Goal: Transaction & Acquisition: Download file/media

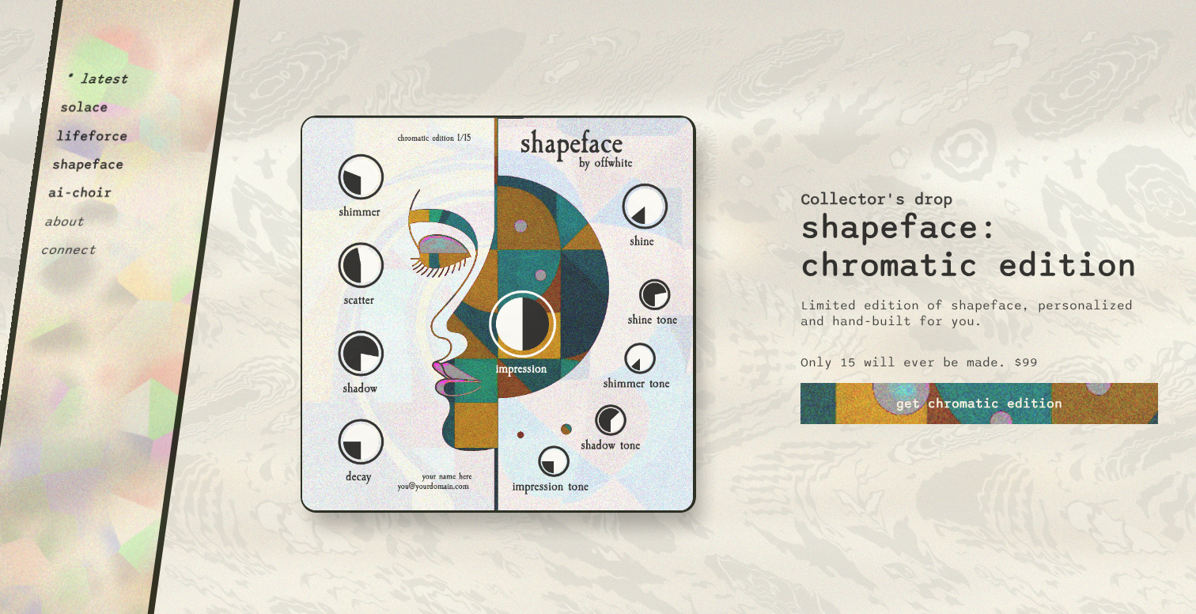
click at [857, 77] on div "Collector's drop shapeface: chromatic edition Limited edition of shapeface, per…" at bounding box center [978, 307] width 357 height 614
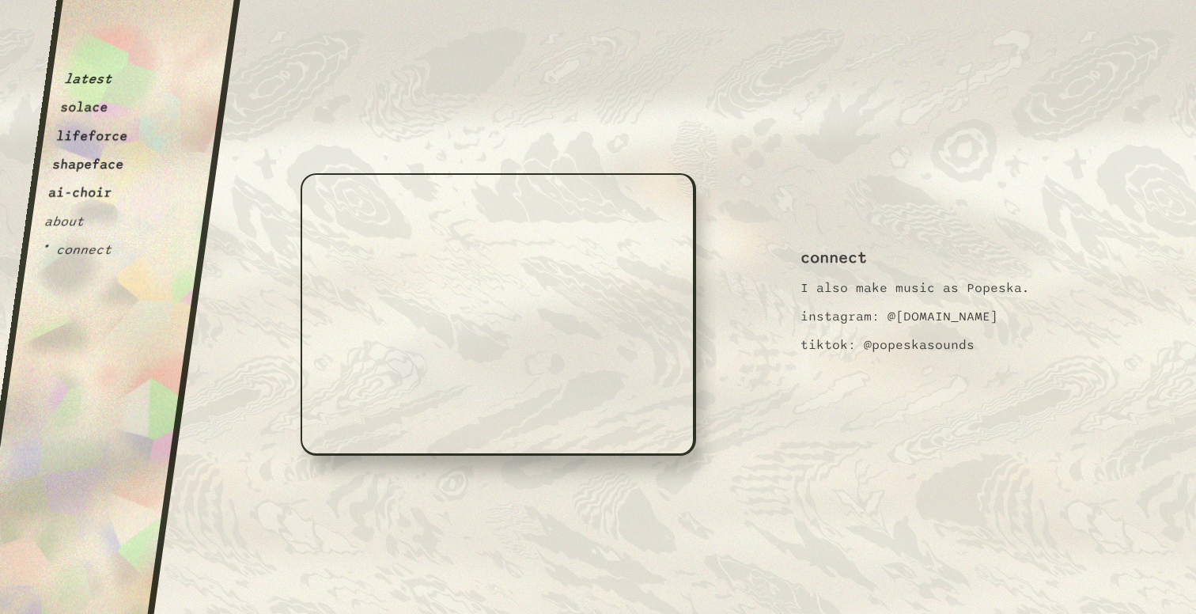
click at [101, 134] on button "lifeforce" at bounding box center [92, 136] width 74 height 16
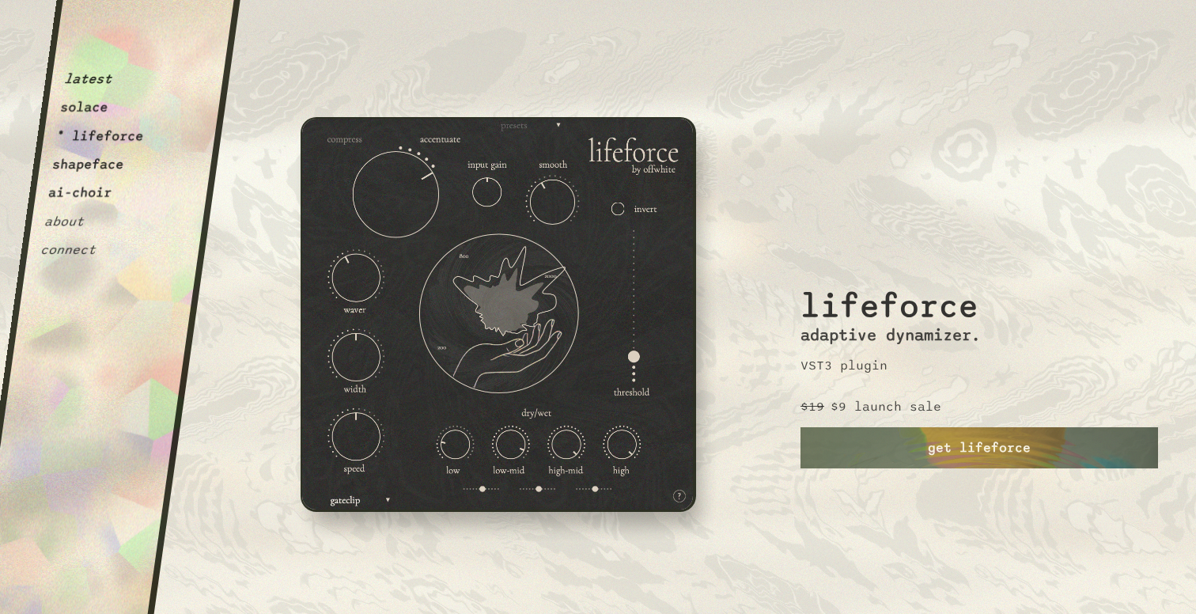
click at [100, 157] on button "shapeface" at bounding box center [88, 165] width 74 height 16
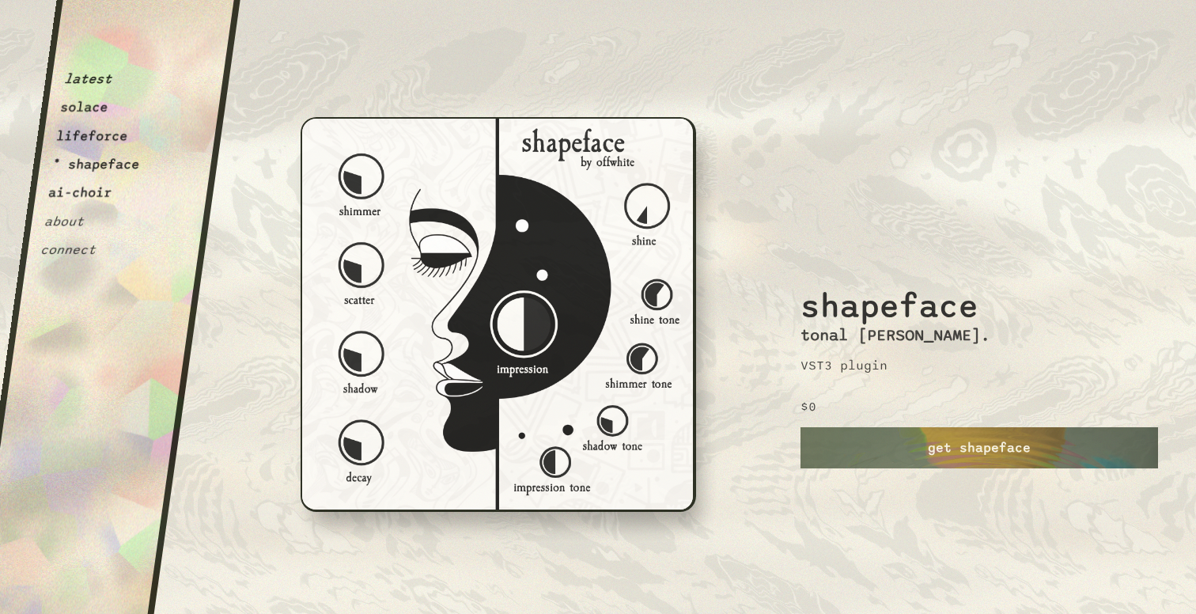
click at [114, 132] on button "lifeforce" at bounding box center [92, 136] width 74 height 16
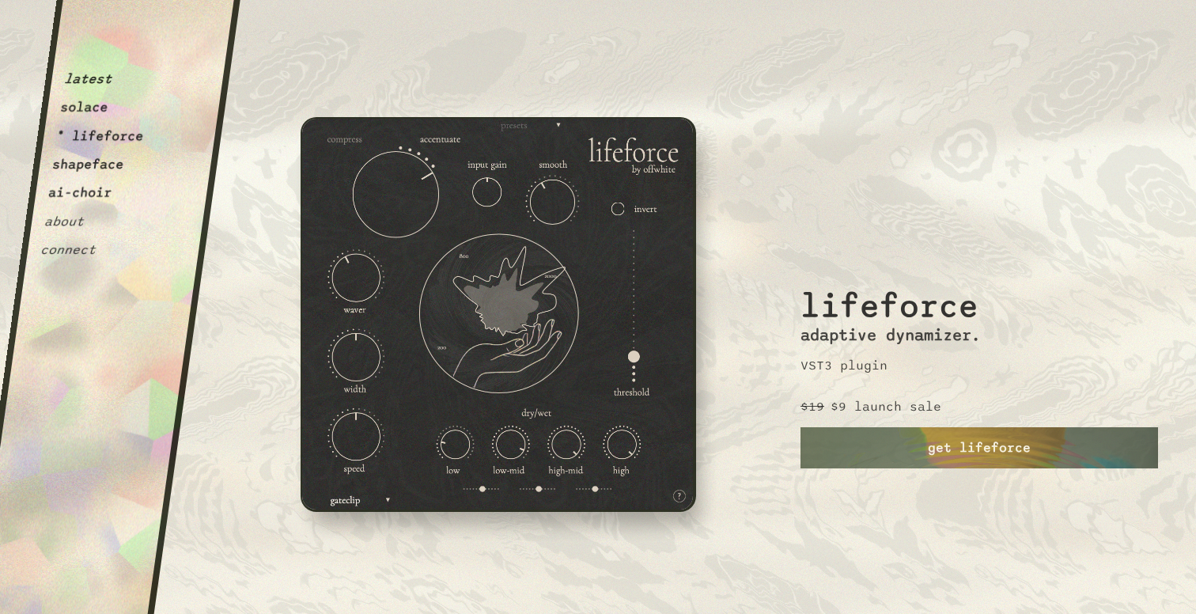
click at [100, 105] on button "solace" at bounding box center [84, 108] width 50 height 16
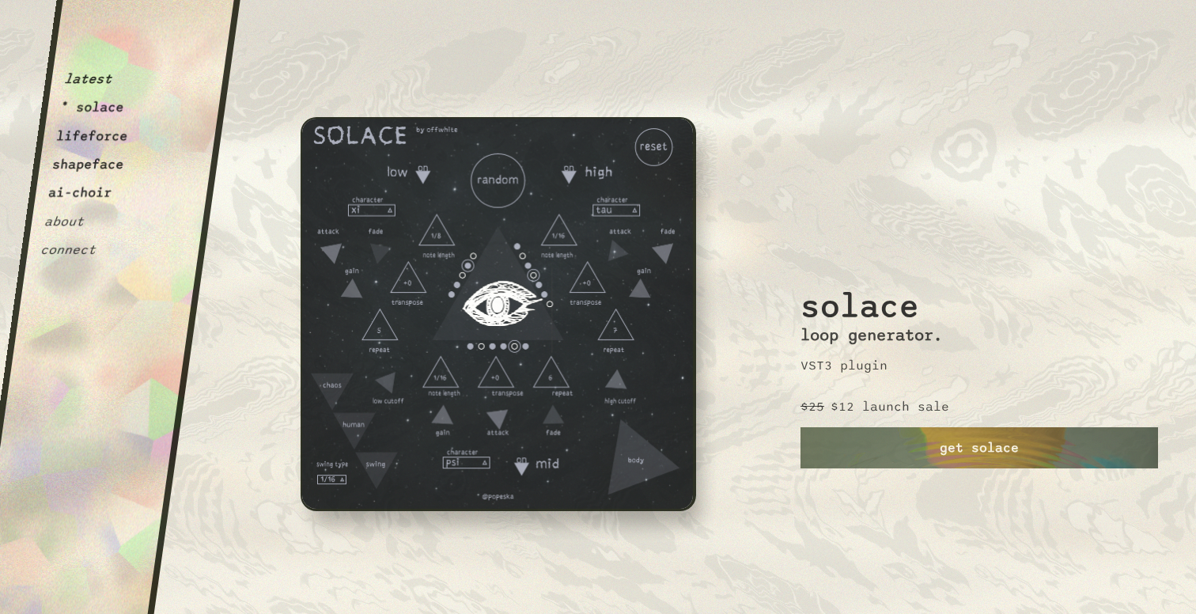
click at [100, 82] on button "latest" at bounding box center [88, 79] width 50 height 16
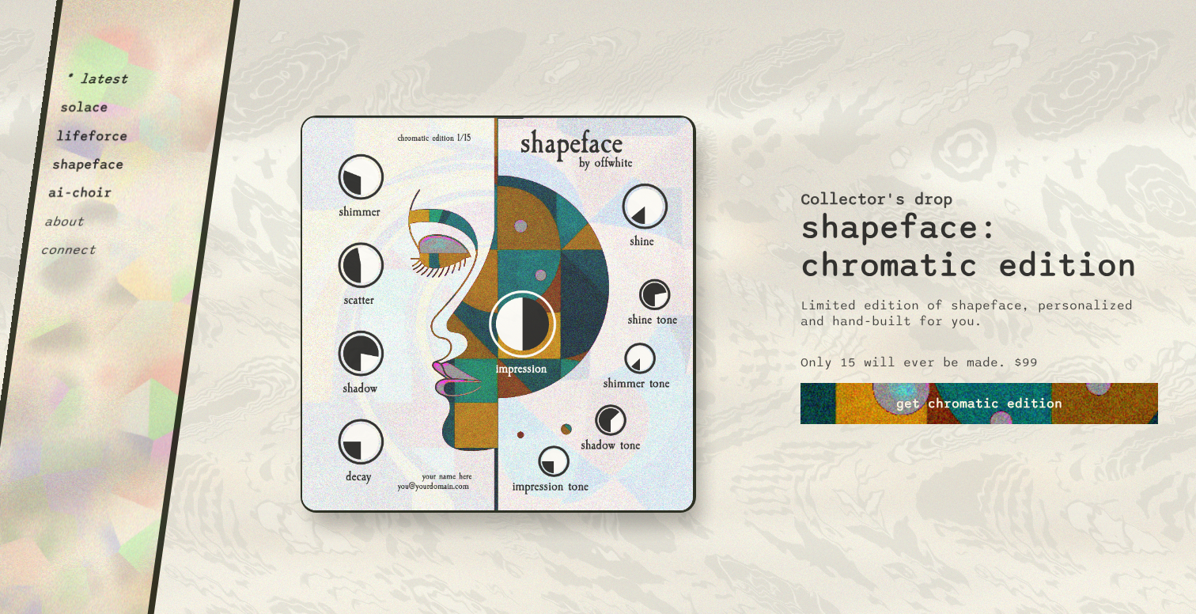
click at [950, 403] on link "get chromatic edition" at bounding box center [978, 403] width 357 height 41
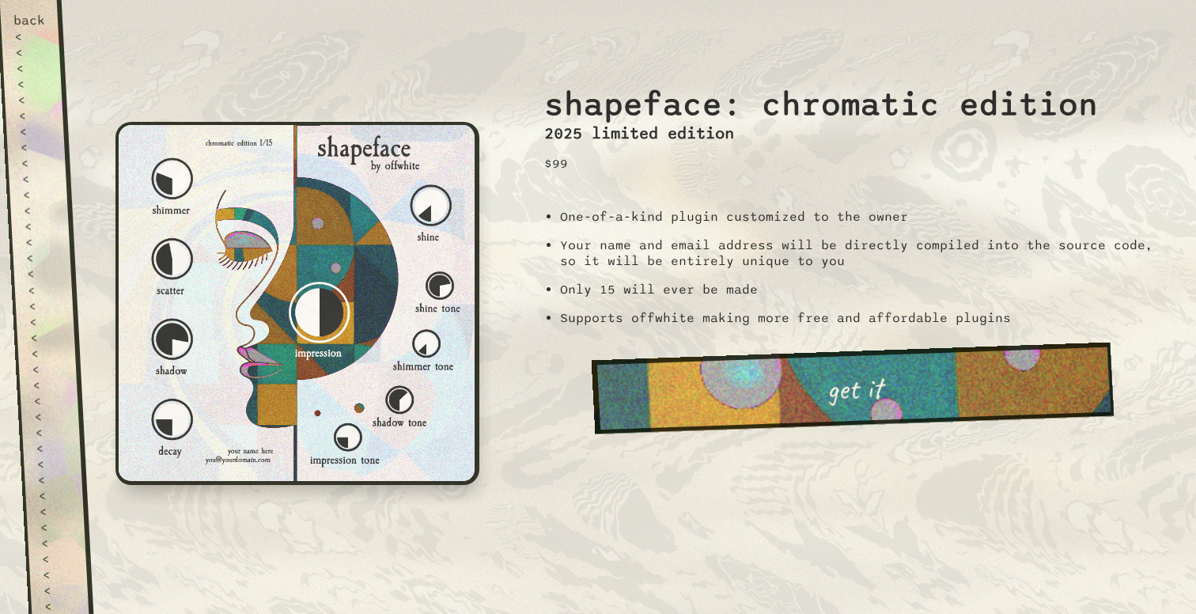
click at [906, 401] on link "get it" at bounding box center [853, 388] width 523 height 92
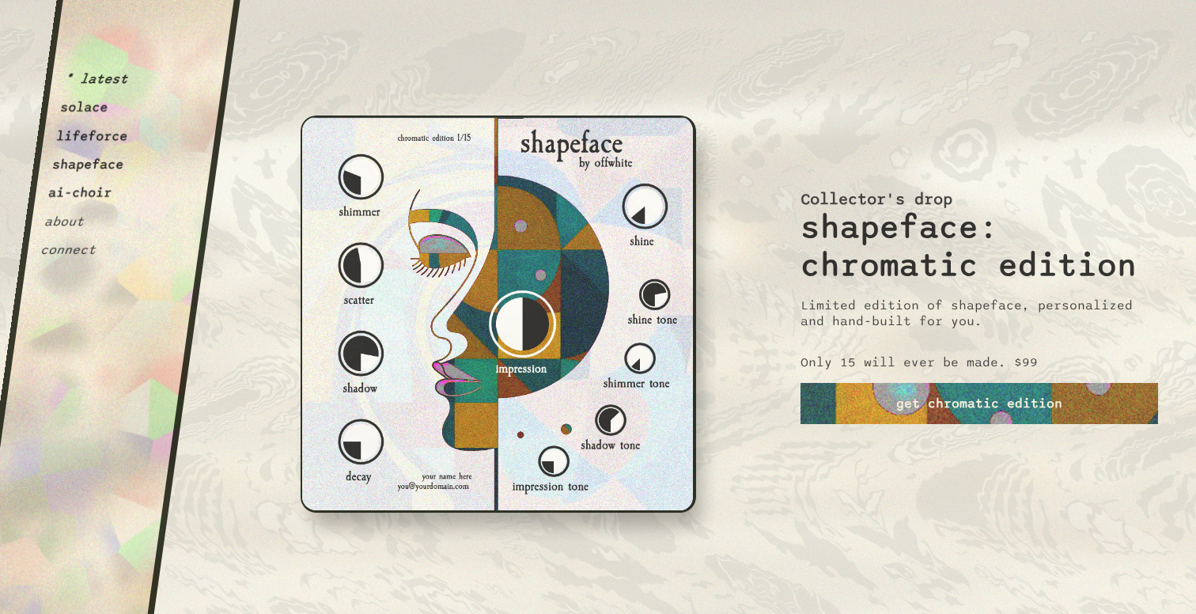
click at [101, 107] on button "solace" at bounding box center [84, 108] width 50 height 16
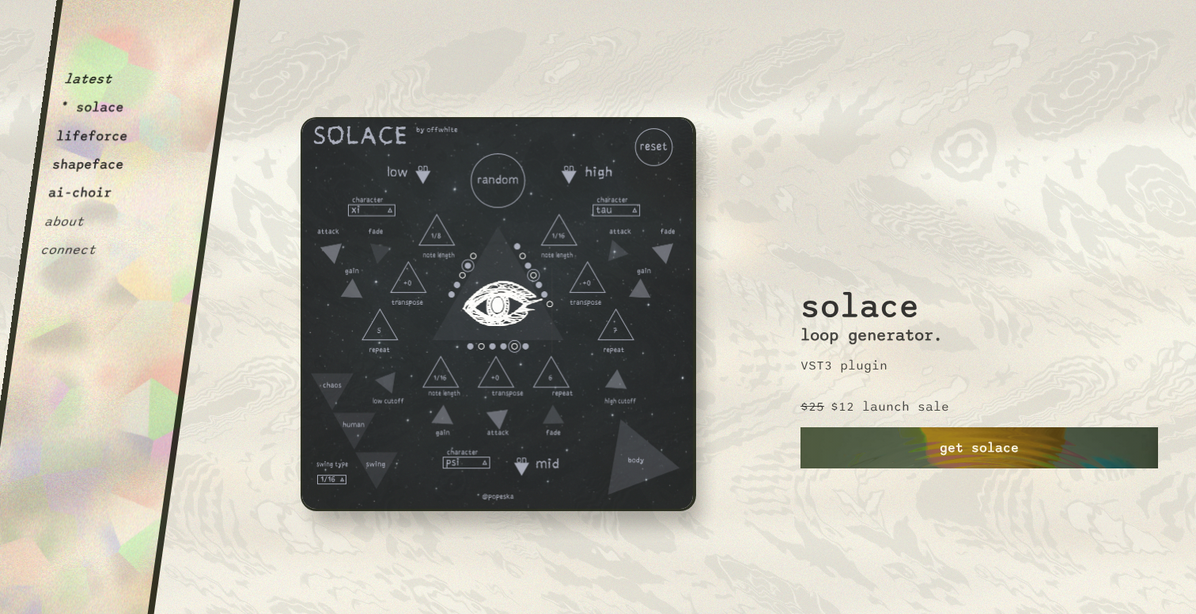
click at [1044, 449] on link "get solace" at bounding box center [978, 447] width 357 height 41
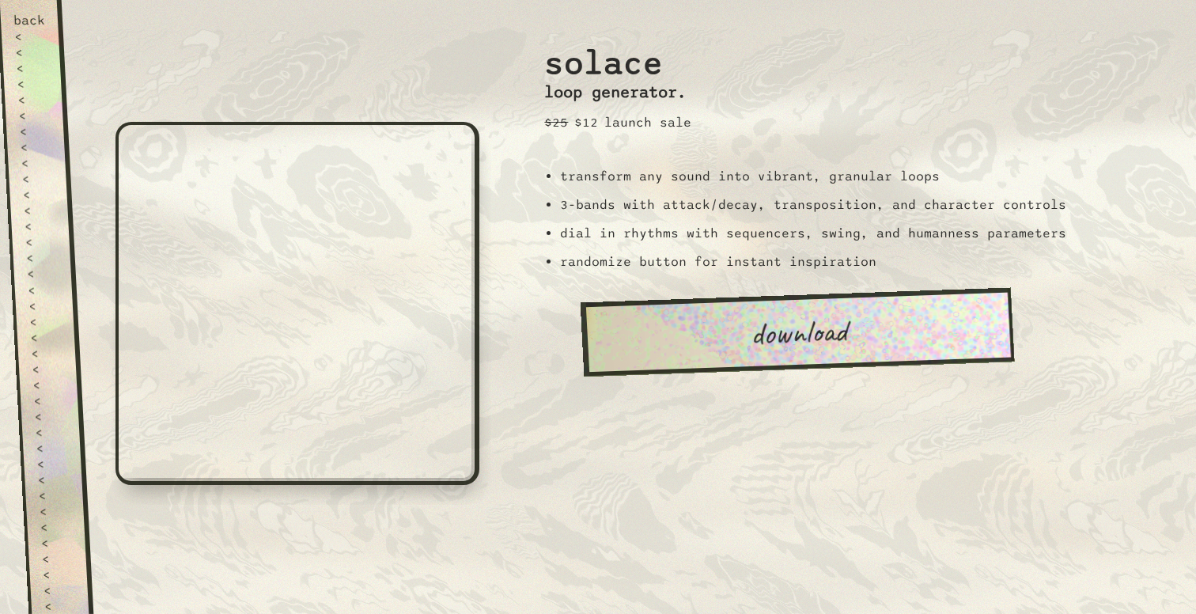
click at [844, 346] on link "download" at bounding box center [797, 331] width 434 height 89
click at [19, 17] on div "back" at bounding box center [29, 21] width 32 height 16
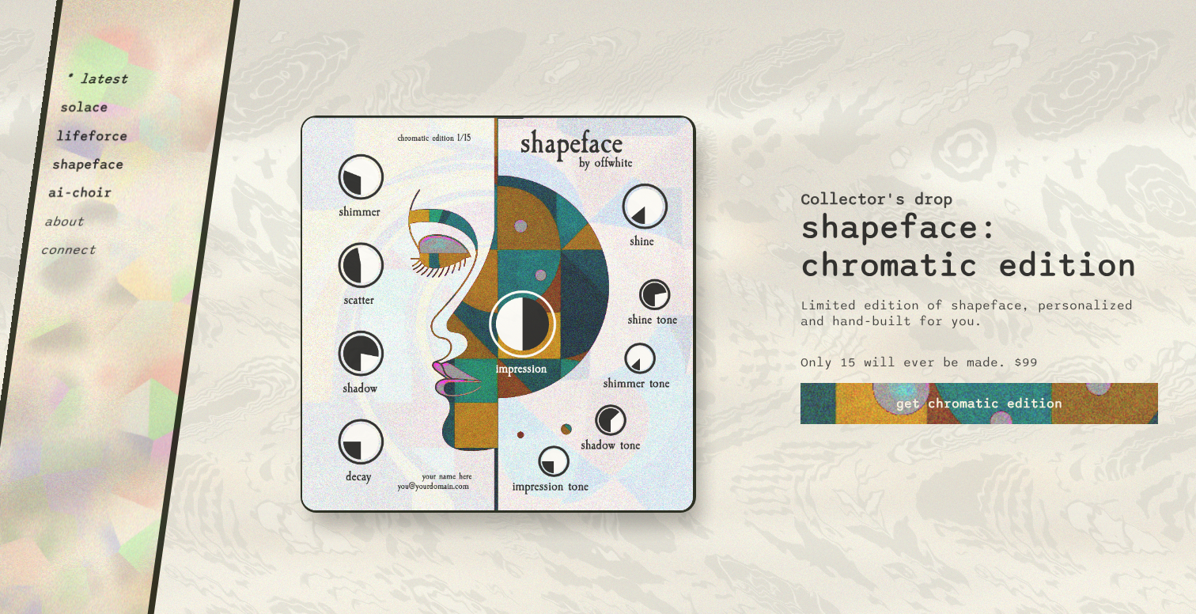
click at [108, 135] on button "lifeforce" at bounding box center [92, 136] width 74 height 16
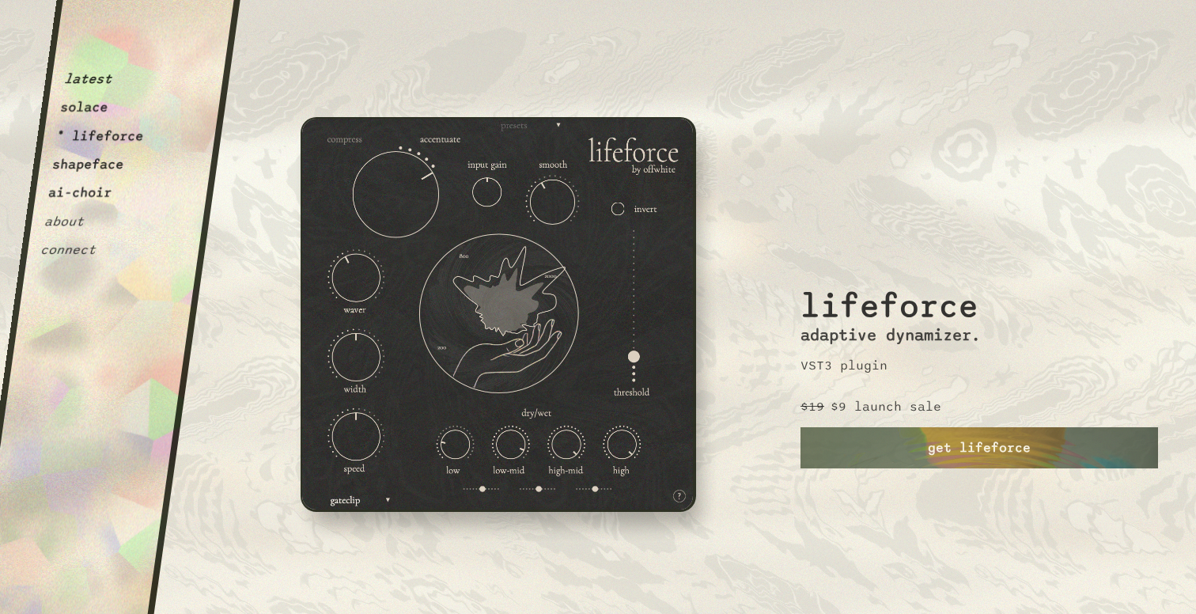
click at [558, 322] on img at bounding box center [498, 314] width 395 height 395
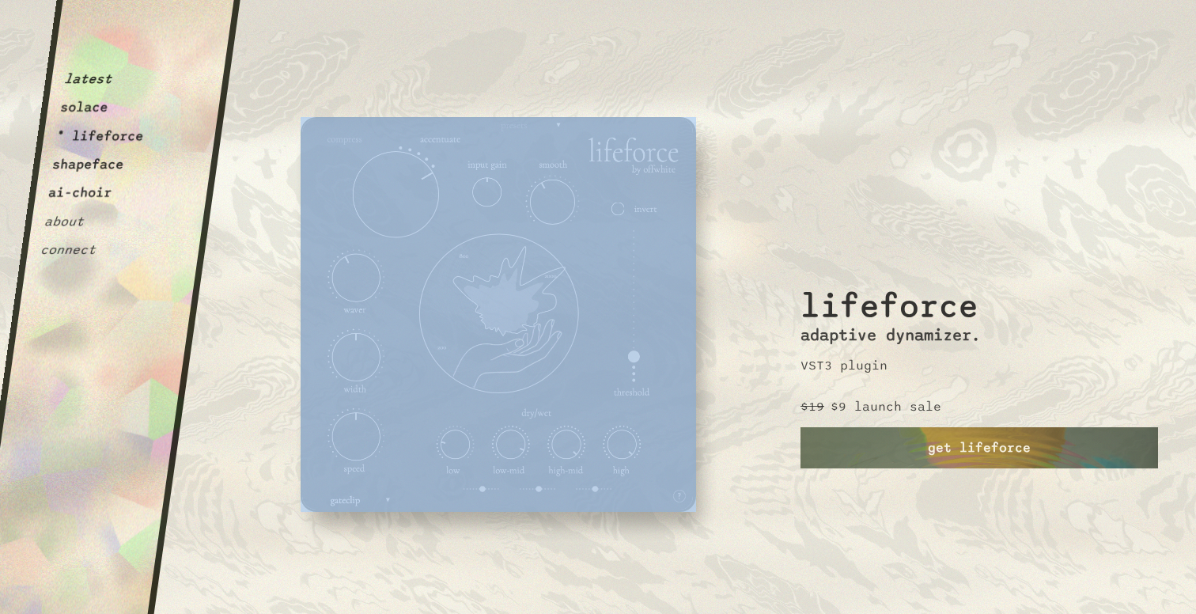
drag, startPoint x: 554, startPoint y: 118, endPoint x: 523, endPoint y: 142, distance: 40.0
click at [523, 142] on div "OffWhite i m p e r f e c t i o n i s i n t e r e s t i n g. If you can't alread…" at bounding box center [498, 313] width 395 height 626
click at [85, 165] on button "shapeface" at bounding box center [88, 165] width 74 height 16
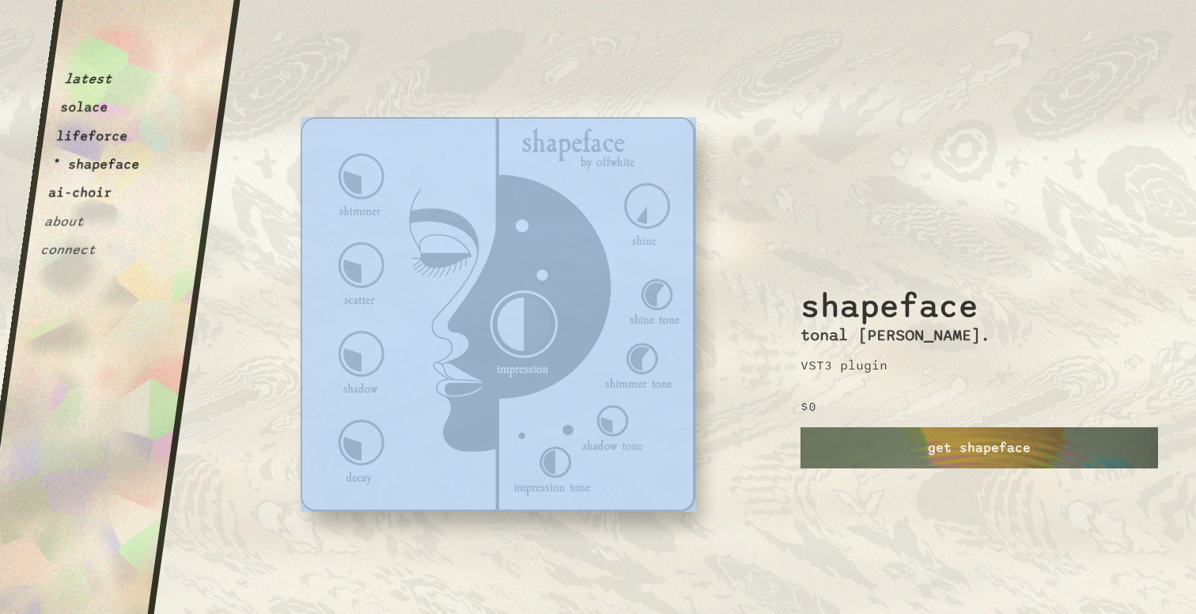
click at [100, 105] on button "solace" at bounding box center [84, 108] width 50 height 16
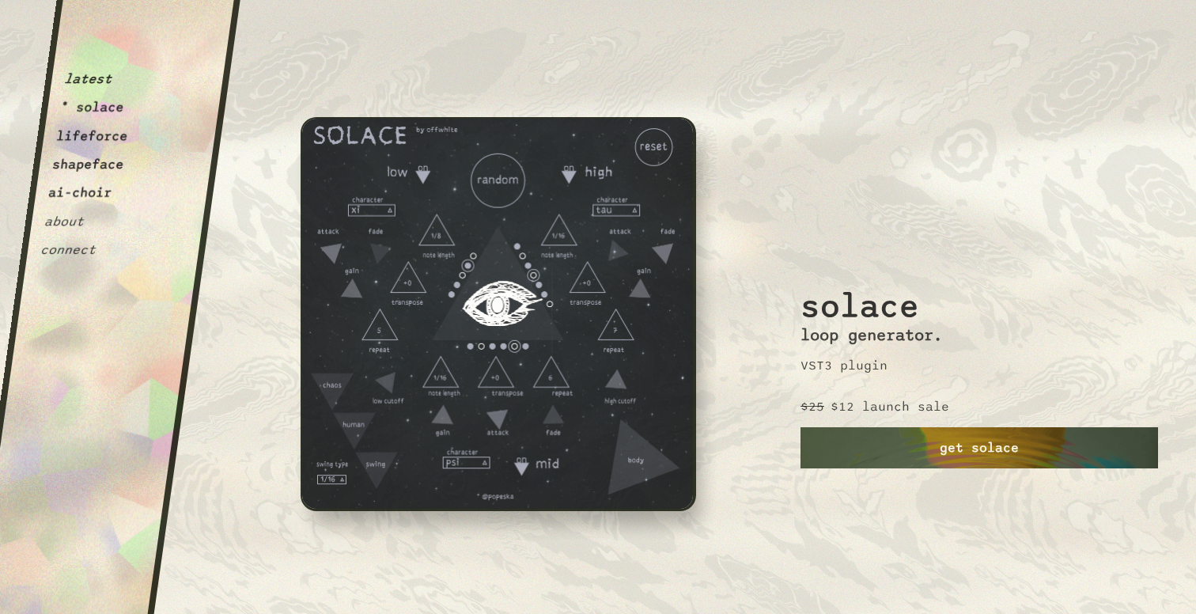
click at [928, 463] on link "get solace" at bounding box center [978, 447] width 357 height 41
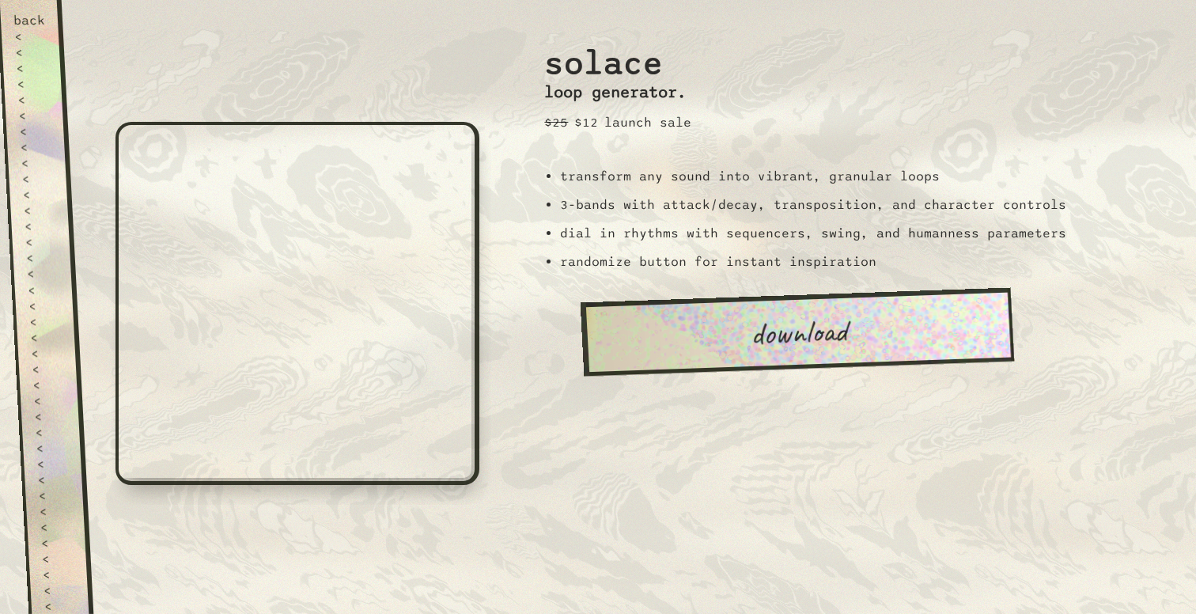
click at [815, 337] on link "download" at bounding box center [797, 331] width 434 height 89
